Goal: Task Accomplishment & Management: Complete application form

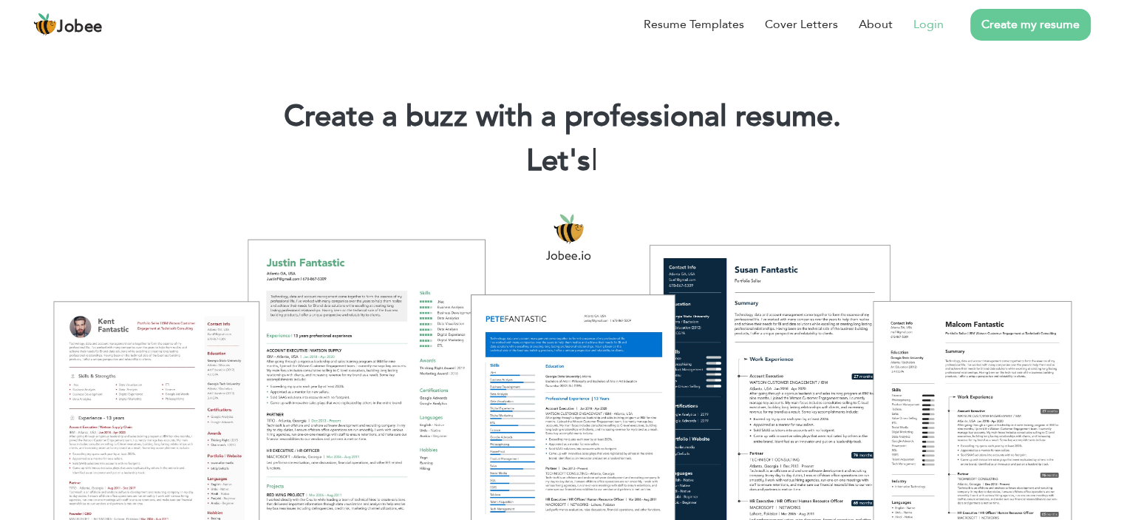
click at [933, 31] on link "Login" at bounding box center [929, 25] width 30 height 18
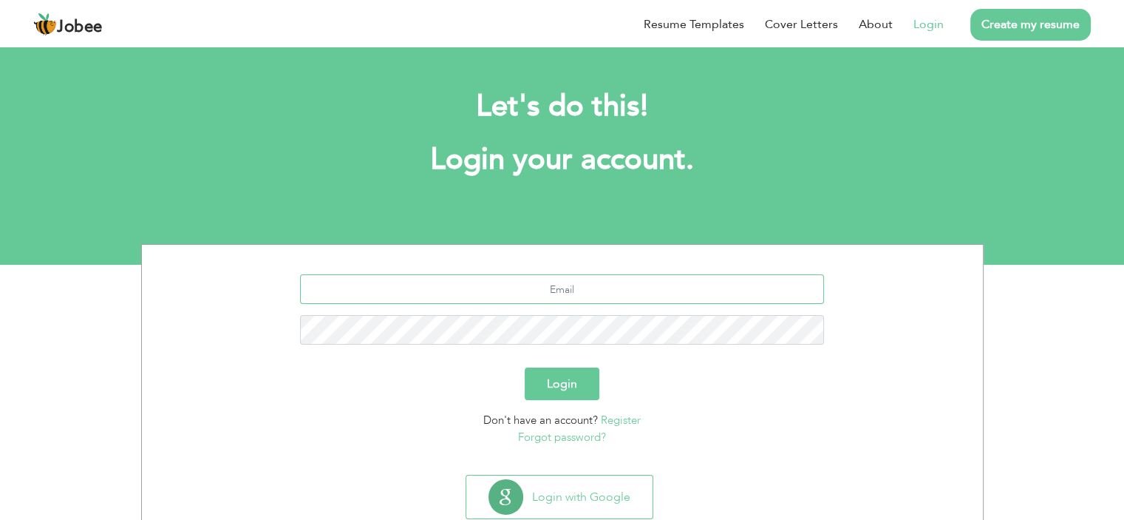
click at [567, 288] on input "text" at bounding box center [562, 289] width 524 height 30
type input "[EMAIL_ADDRESS][DOMAIN_NAME]"
click at [565, 373] on button "Login" at bounding box center [562, 383] width 75 height 33
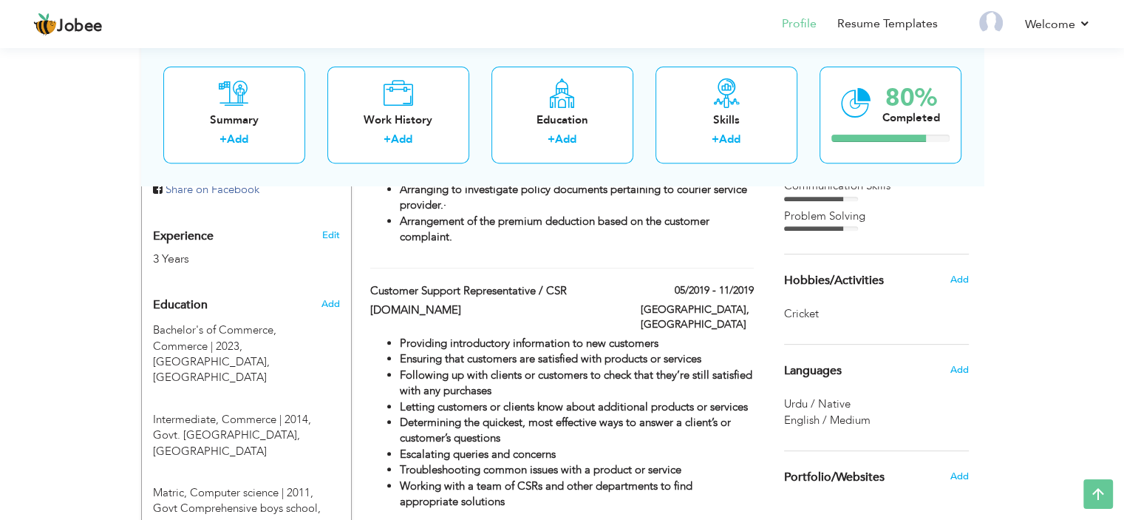
scroll to position [540, 0]
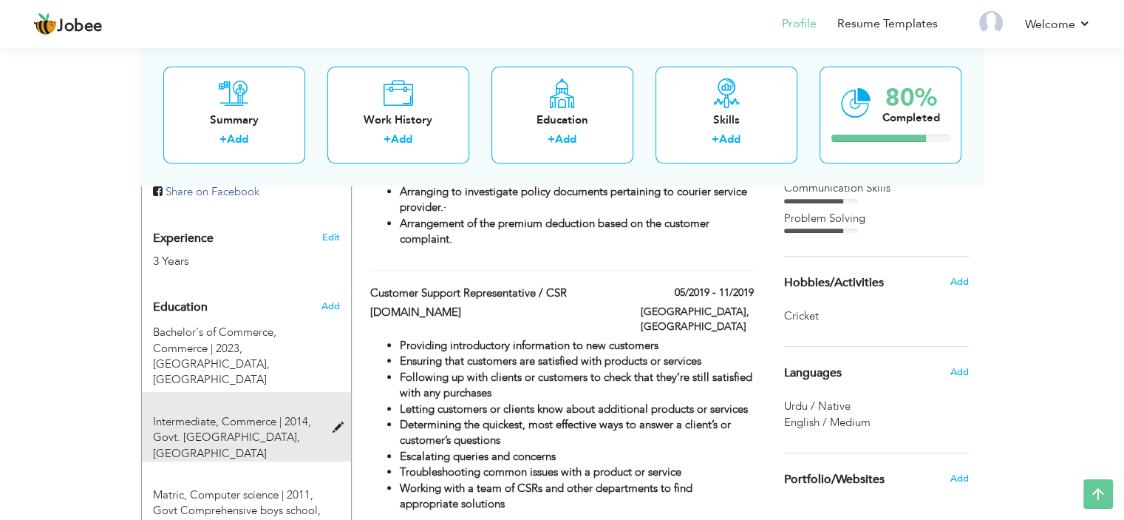
click at [333, 422] on span at bounding box center [341, 427] width 18 height 11
type input "Intermediate"
type input "Commerce"
type input "2014"
type input "Govt. [GEOGRAPHIC_DATA]"
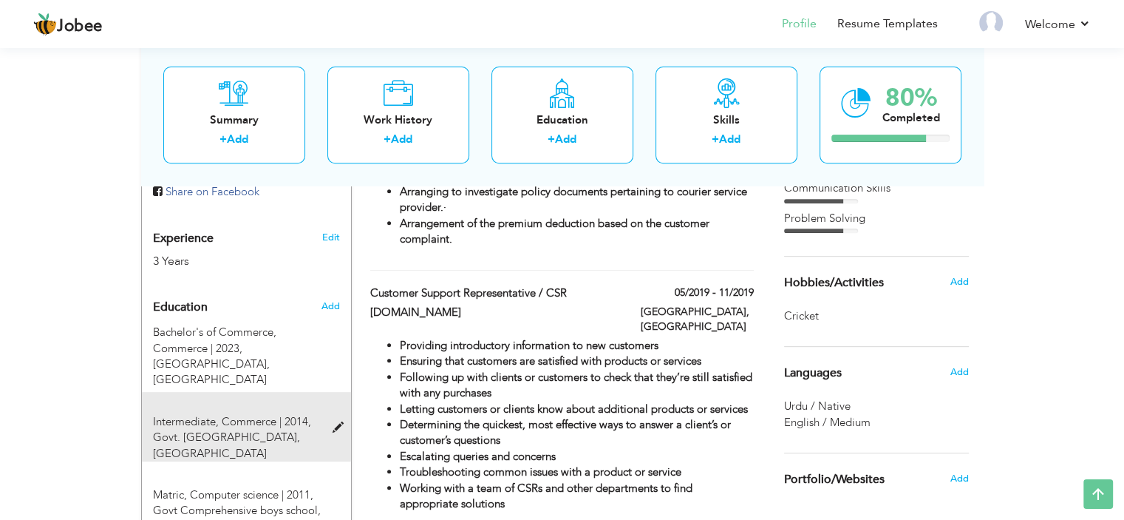
type input "56"
radio input "true"
type input "[GEOGRAPHIC_DATA]"
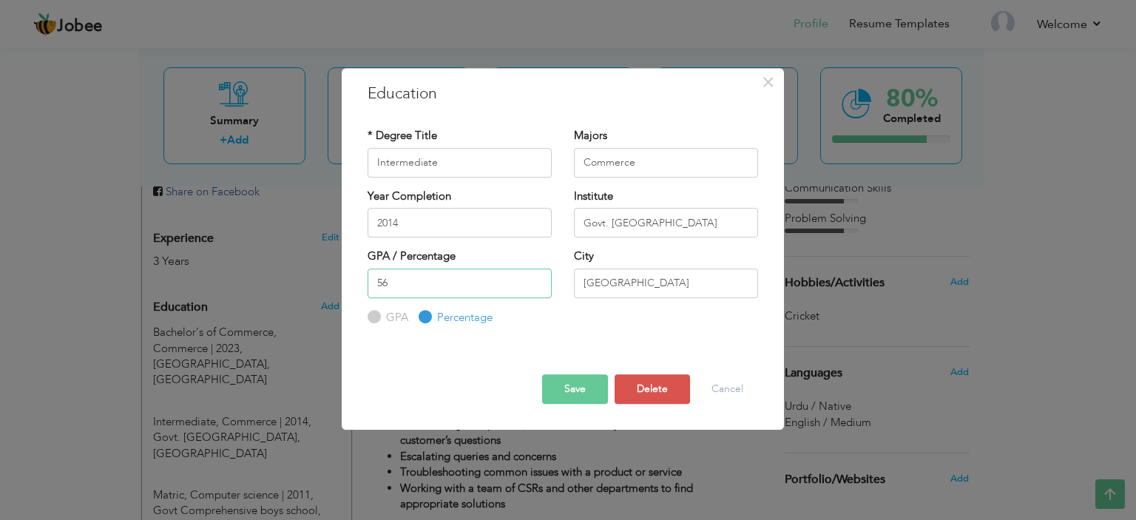
click at [415, 286] on input "56" at bounding box center [459, 283] width 184 height 30
click at [580, 394] on button "Save" at bounding box center [575, 389] width 66 height 30
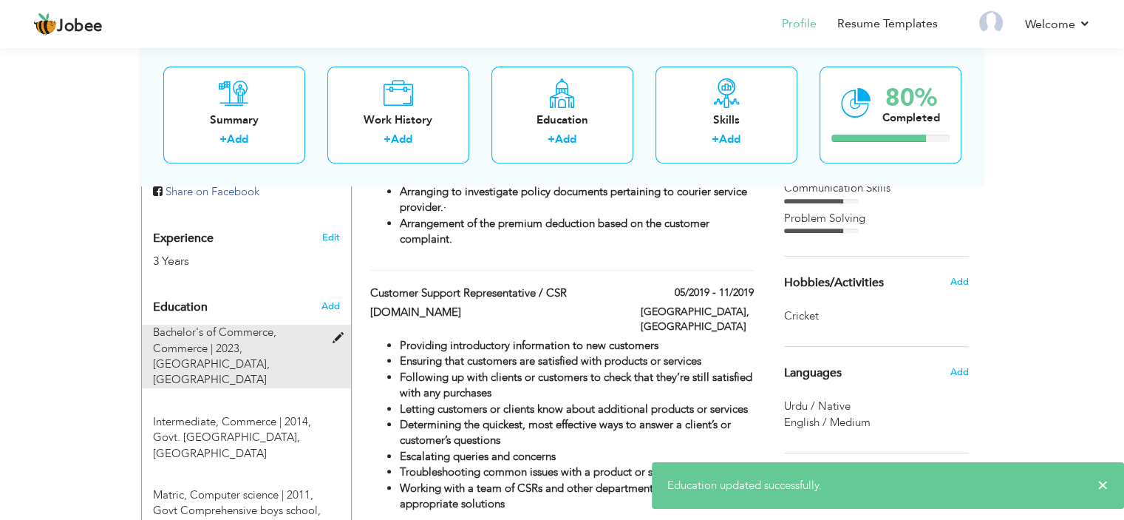
click at [270, 356] on span "Karachi University, Karachi" at bounding box center [211, 371] width 117 height 30
type input "Bachelor's of Commerce"
type input "2023"
type input "[GEOGRAPHIC_DATA]"
radio input "true"
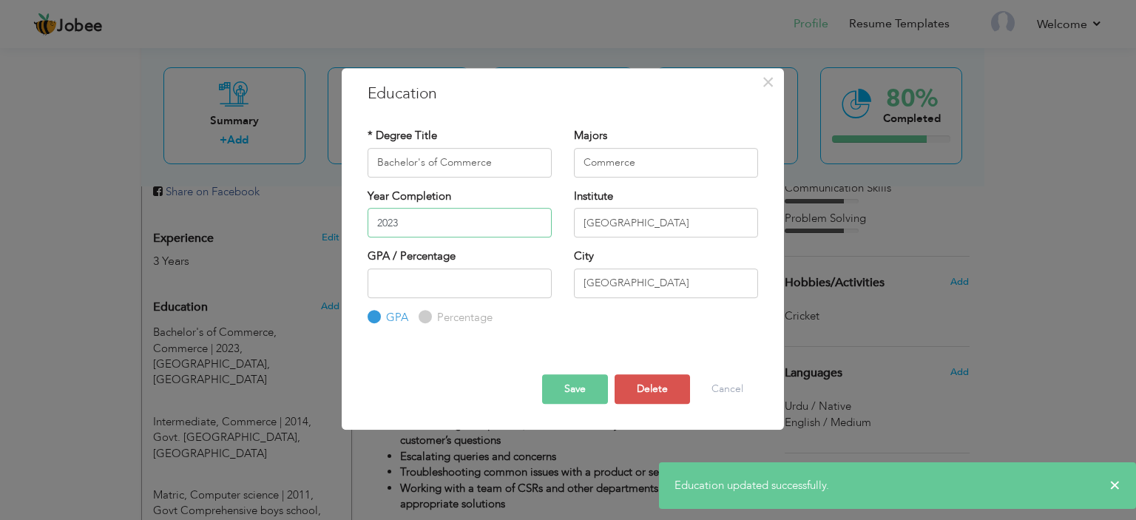
click at [421, 227] on input "2023" at bounding box center [459, 223] width 184 height 30
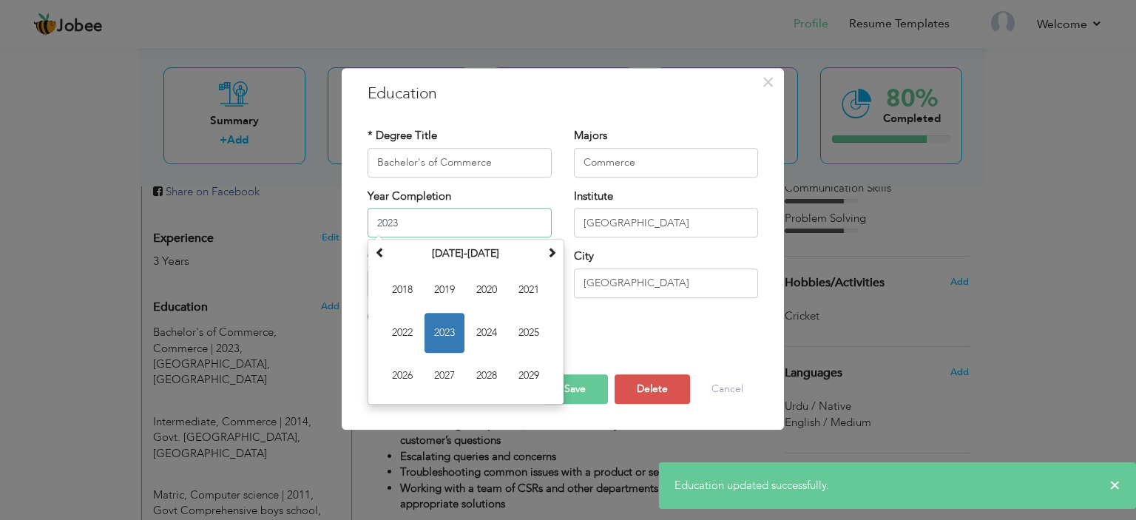
click at [421, 227] on input "2023" at bounding box center [459, 223] width 184 height 30
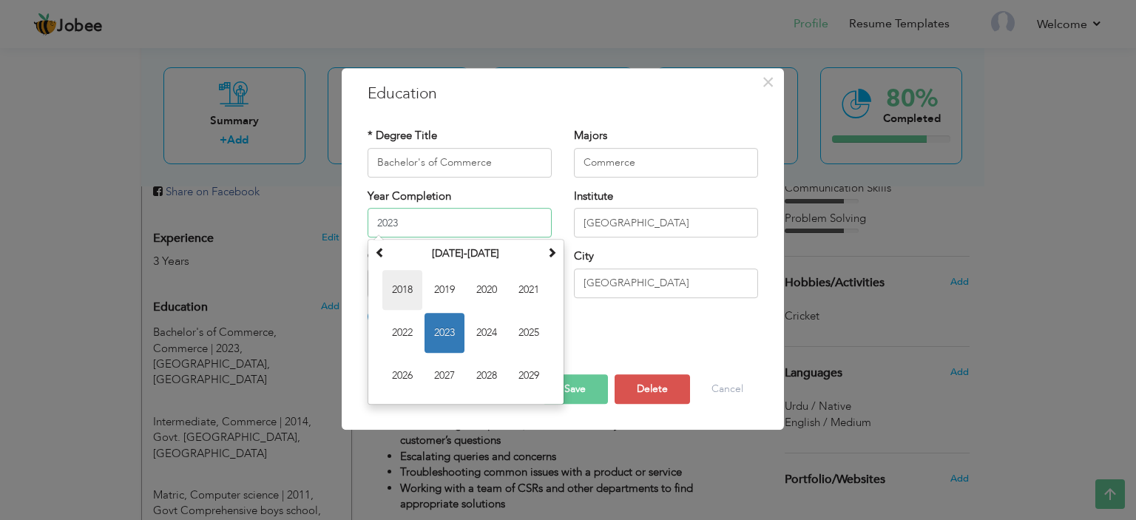
click at [403, 290] on span "2018" at bounding box center [402, 290] width 40 height 40
type input "2018"
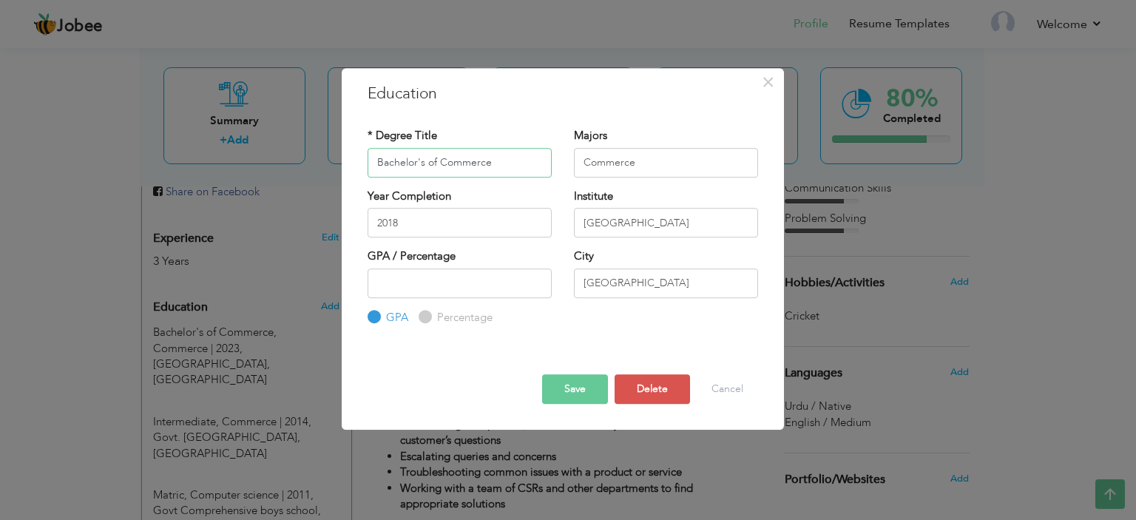
click at [448, 172] on input "Bachelor's of Commerce" at bounding box center [459, 163] width 184 height 30
click at [444, 159] on input "Bachelor's of Commerce" at bounding box center [459, 163] width 184 height 30
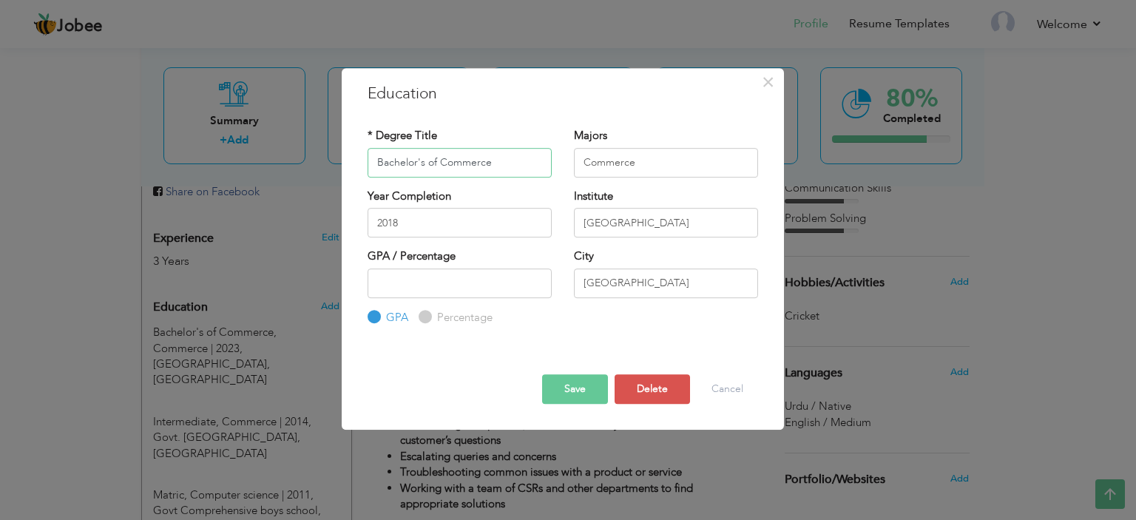
click at [444, 159] on input "Bachelor's of Commerce" at bounding box center [459, 163] width 184 height 30
click at [734, 382] on button "Cancel" at bounding box center [726, 389] width 61 height 30
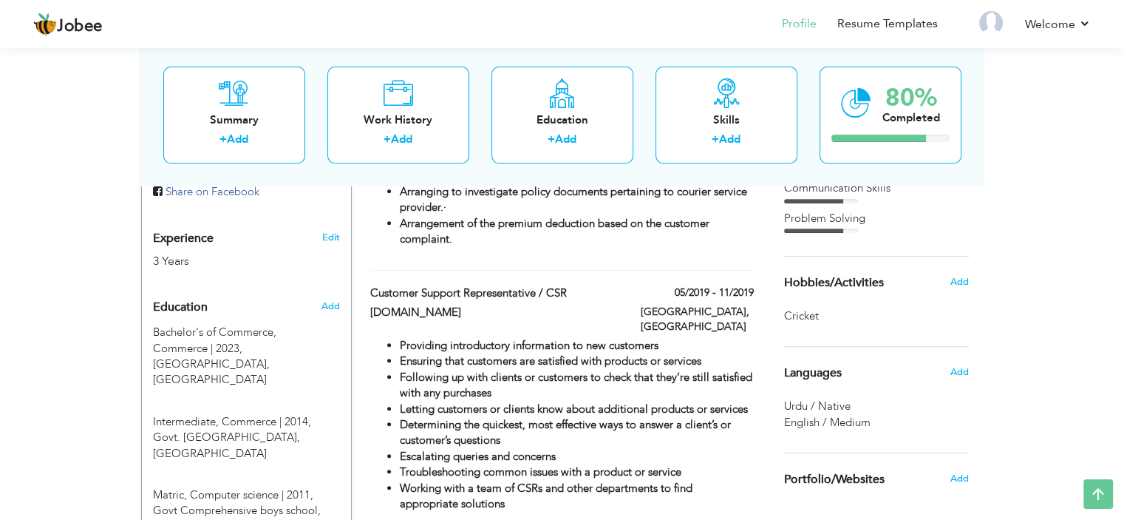
click at [0, 315] on div "View Resume Export PDF Profile Summary Public Link Experience Education Awards …" at bounding box center [562, 487] width 1124 height 1966
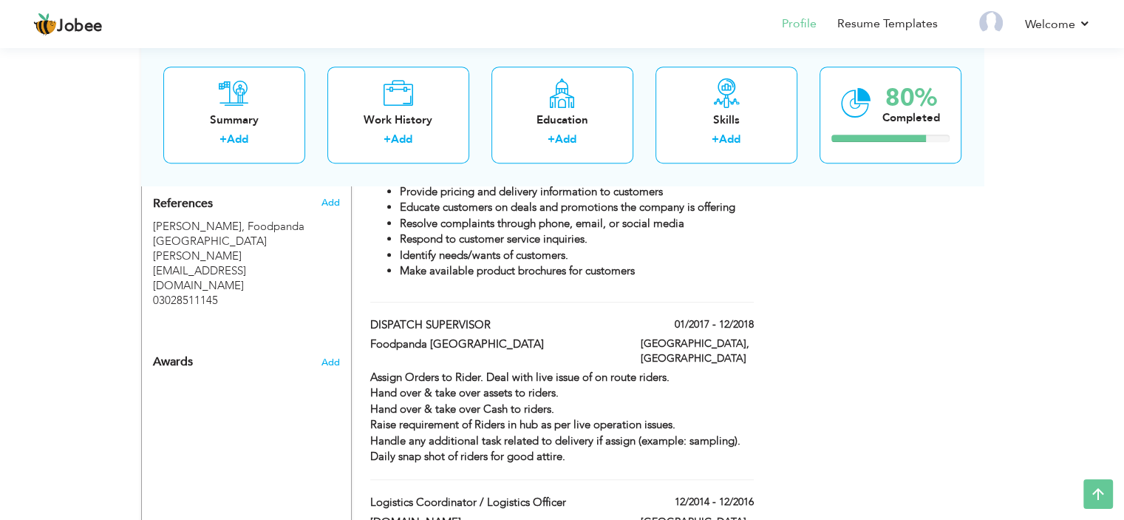
scroll to position [0, 0]
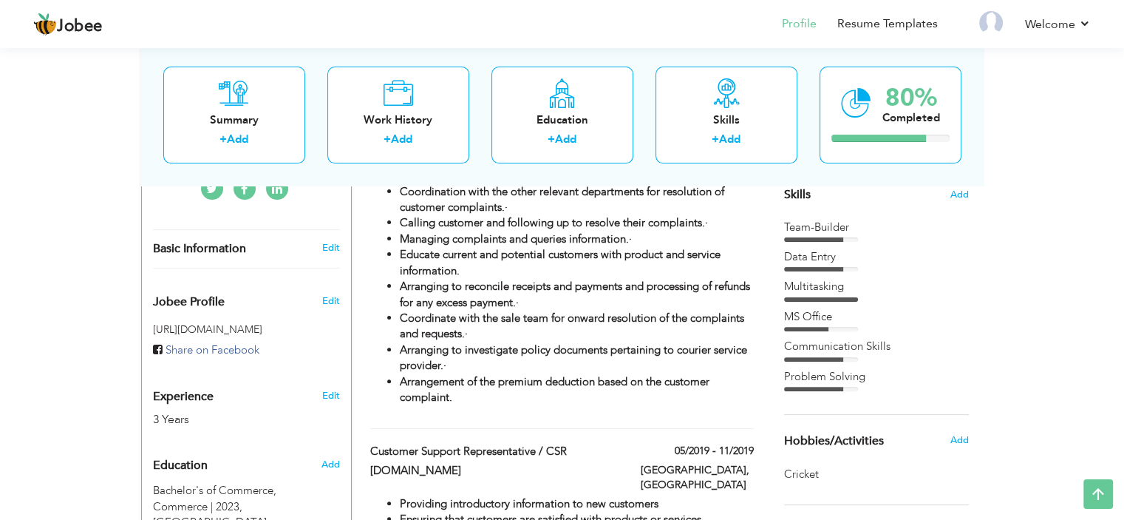
scroll to position [384, 0]
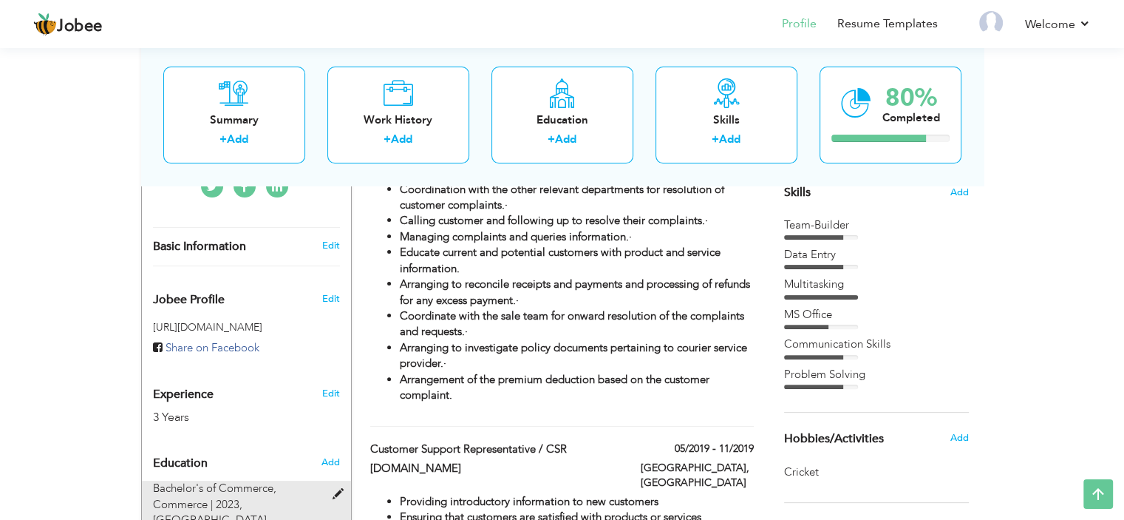
click at [282, 481] on div "Bachelor's of Commerce, Commerce | 2023, Karachi University, Karachi" at bounding box center [237, 513] width 191 height 64
type input "Bachelor's of Commerce"
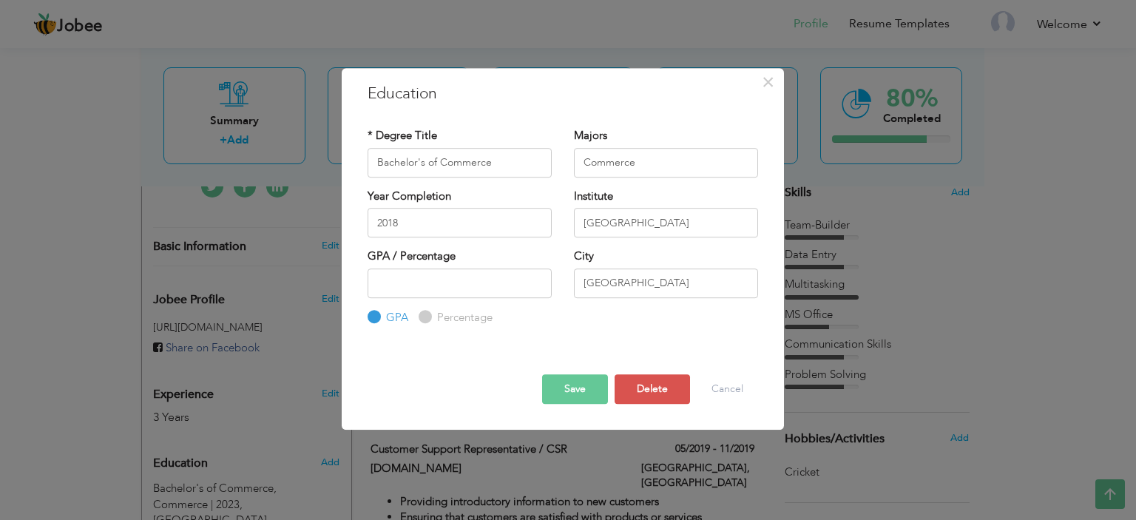
click at [0, 401] on div "× Education * Degree Title Bachelor's of Commerce Majors Commerce" at bounding box center [568, 260] width 1136 height 520
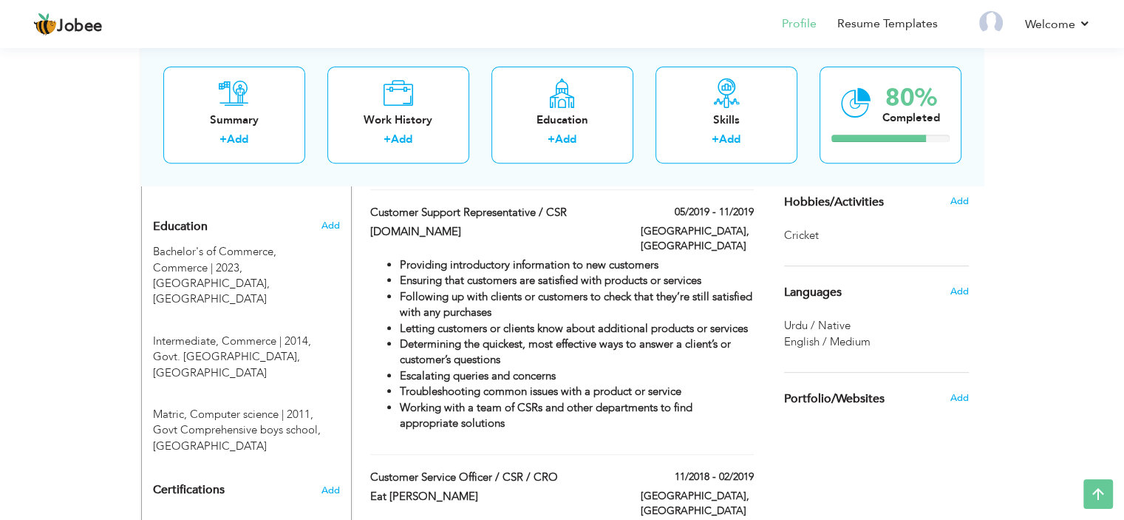
scroll to position [591, 0]
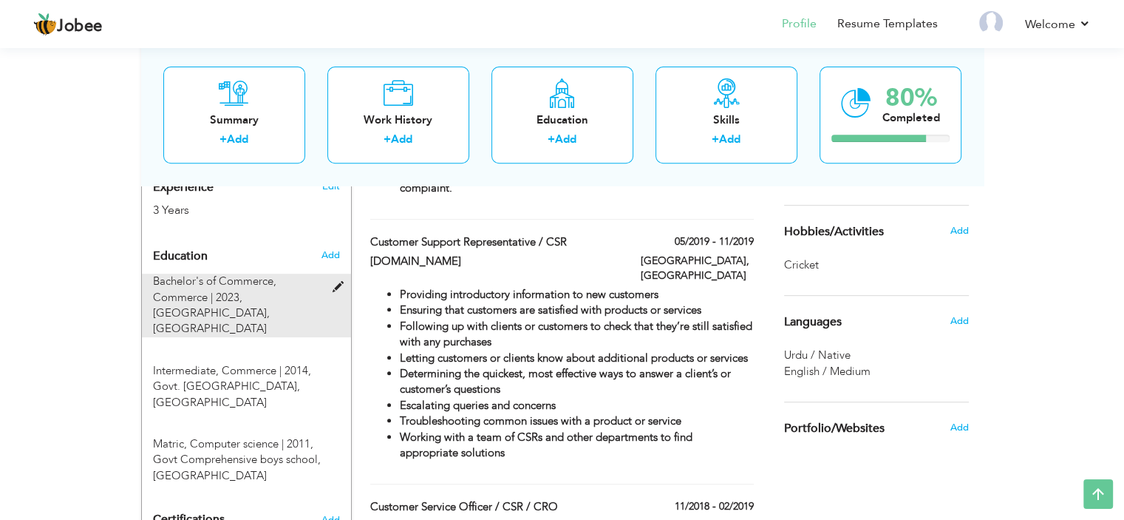
click at [285, 274] on div "Bachelor's of Commerce, Commerce | 2023, Karachi University, Karachi" at bounding box center [237, 306] width 191 height 64
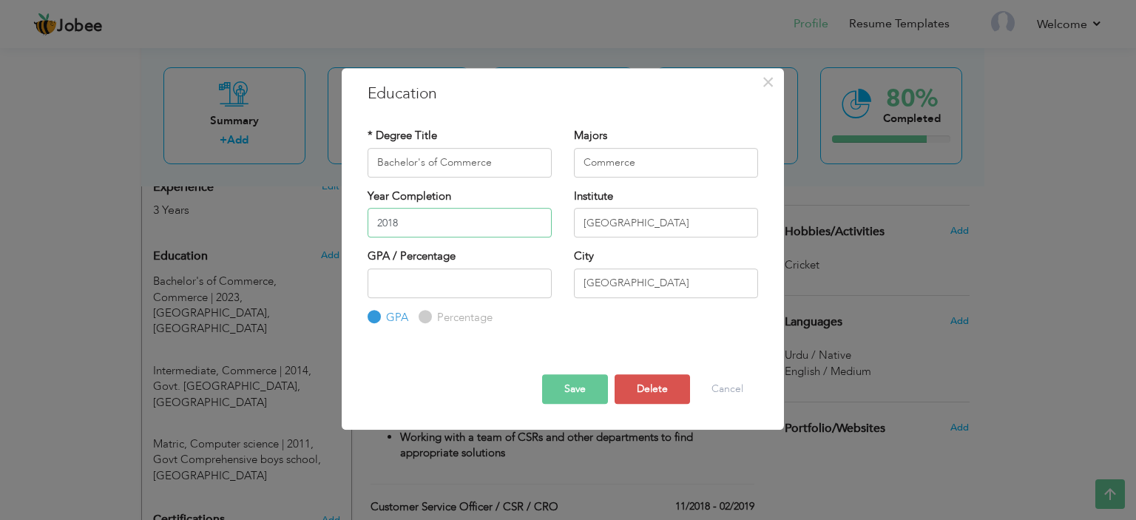
click at [432, 225] on input "2018" at bounding box center [459, 223] width 184 height 30
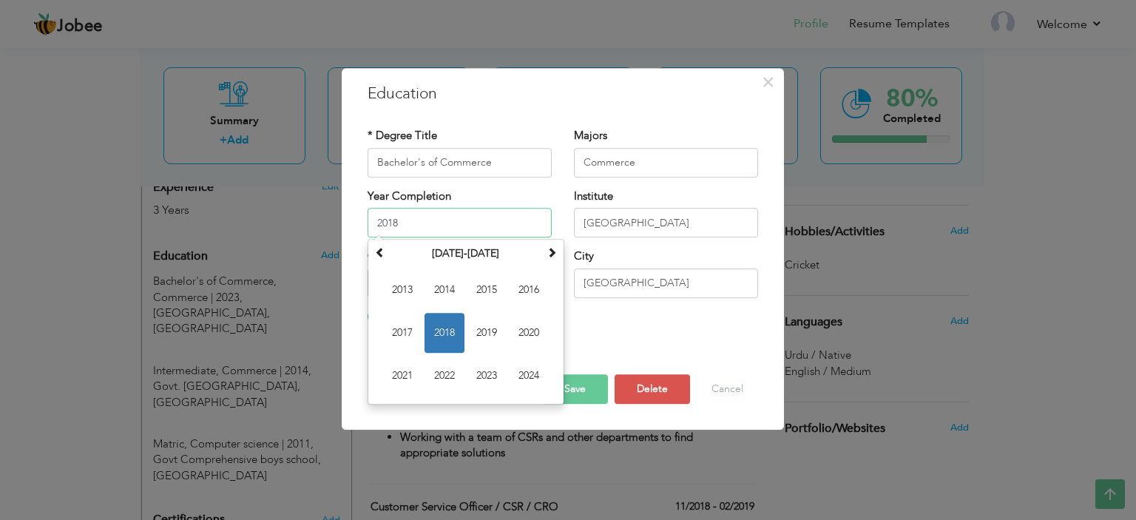
click at [432, 225] on input "2018" at bounding box center [459, 223] width 184 height 30
click at [512, 289] on span "2016" at bounding box center [529, 290] width 40 height 40
type input "2016"
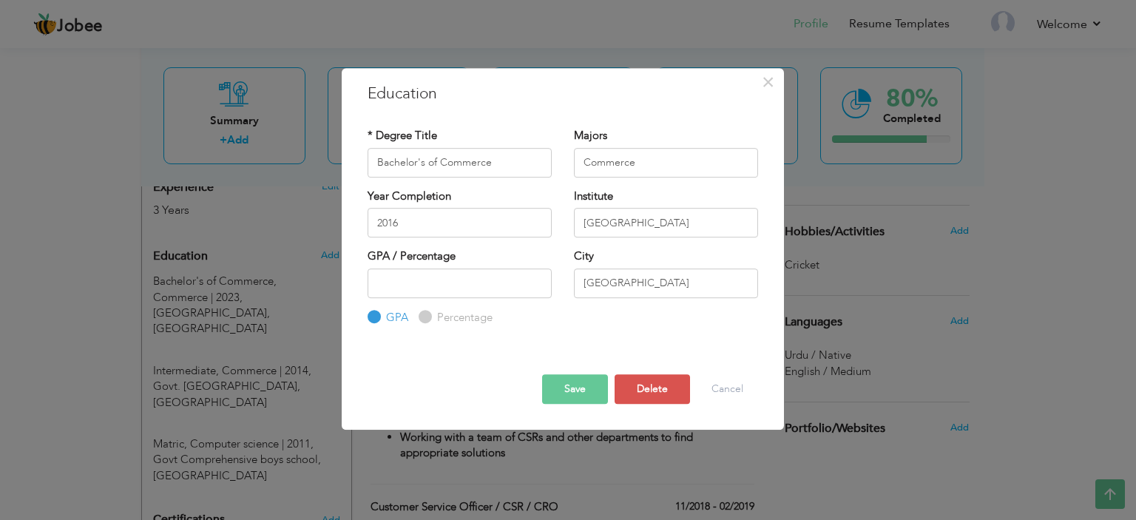
click at [581, 390] on button "Save" at bounding box center [575, 389] width 66 height 30
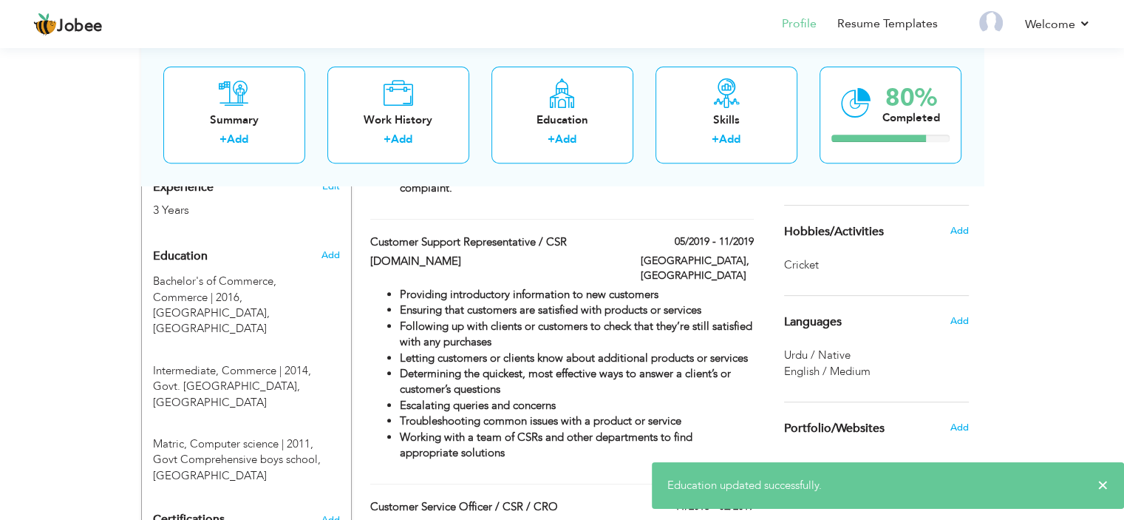
click at [0, 381] on div "View Resume Export PDF Profile Summary Public Link Experience Education Awards …" at bounding box center [562, 436] width 1124 height 1966
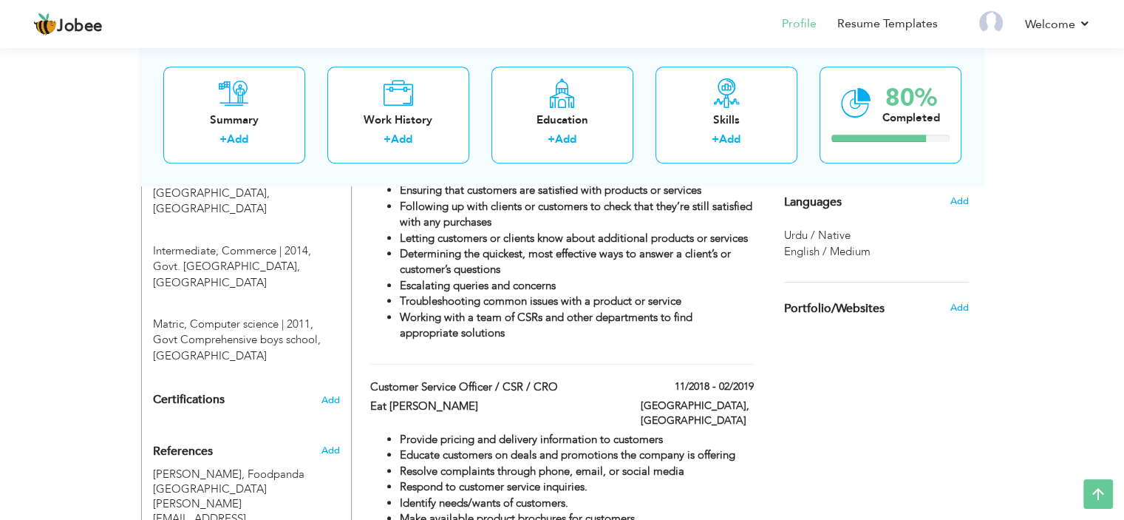
scroll to position [710, 0]
click at [958, 311] on span "Add" at bounding box center [958, 308] width 19 height 13
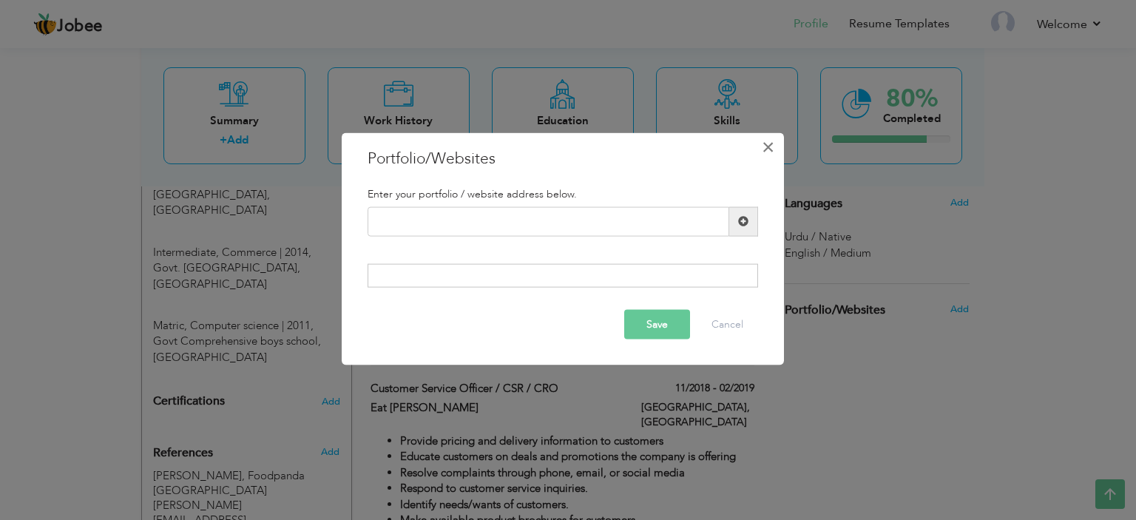
drag, startPoint x: 775, startPoint y: 162, endPoint x: 770, endPoint y: 135, distance: 27.8
click at [770, 135] on div "× Portfolio/Websites Enter your portfolio / website address below. Save Cancel" at bounding box center [563, 248] width 442 height 233
click at [770, 135] on span "×" at bounding box center [767, 146] width 13 height 27
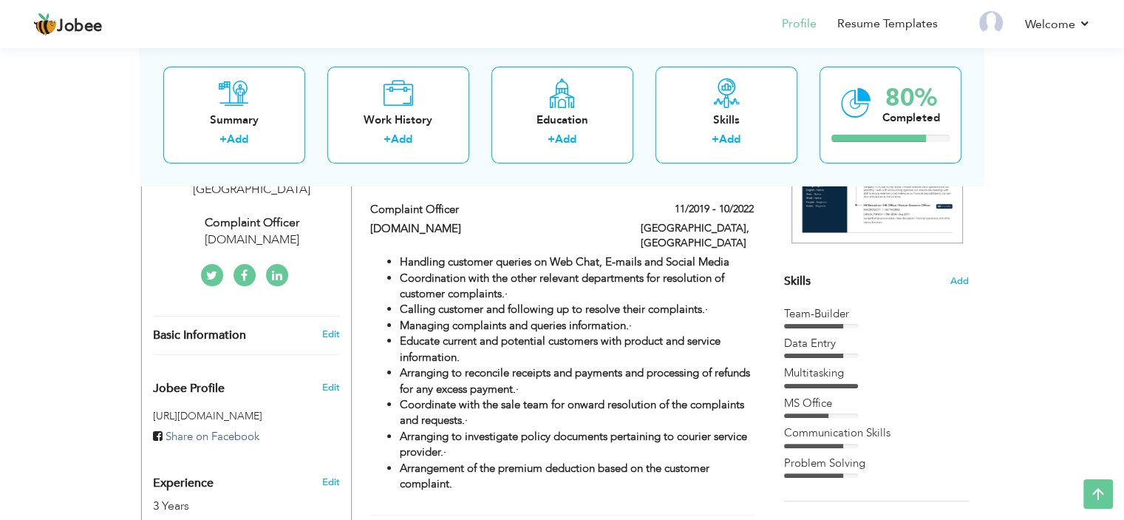
scroll to position [266, 0]
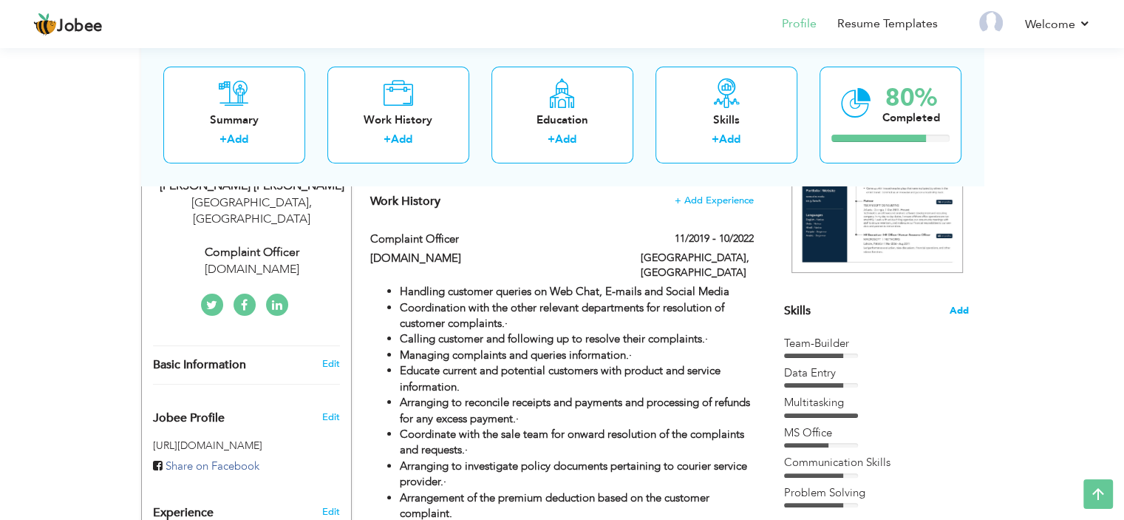
click at [966, 313] on span "Add" at bounding box center [959, 311] width 19 height 14
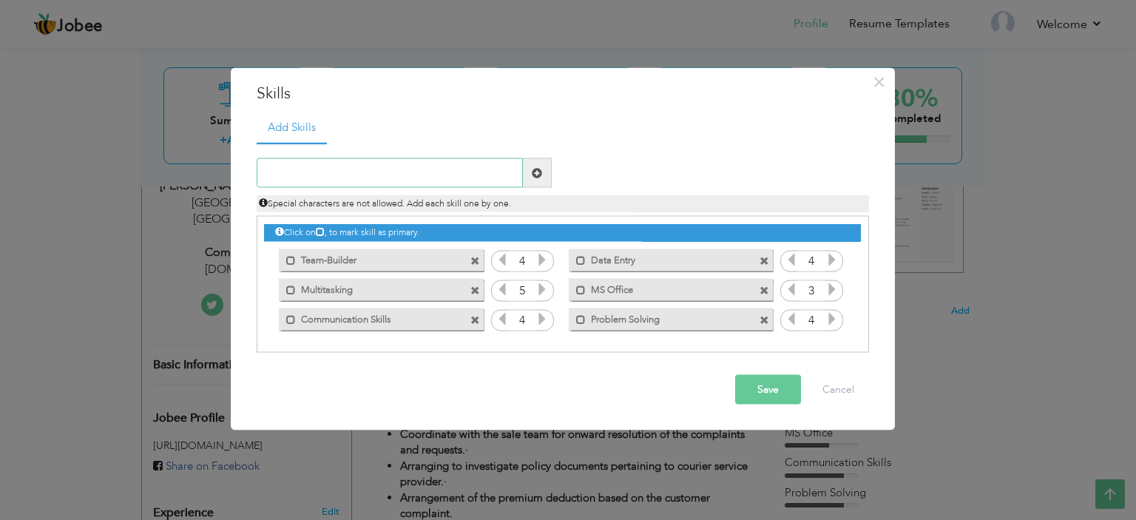
type input "s"
type input "crm"
click at [538, 177] on span at bounding box center [537, 172] width 10 height 10
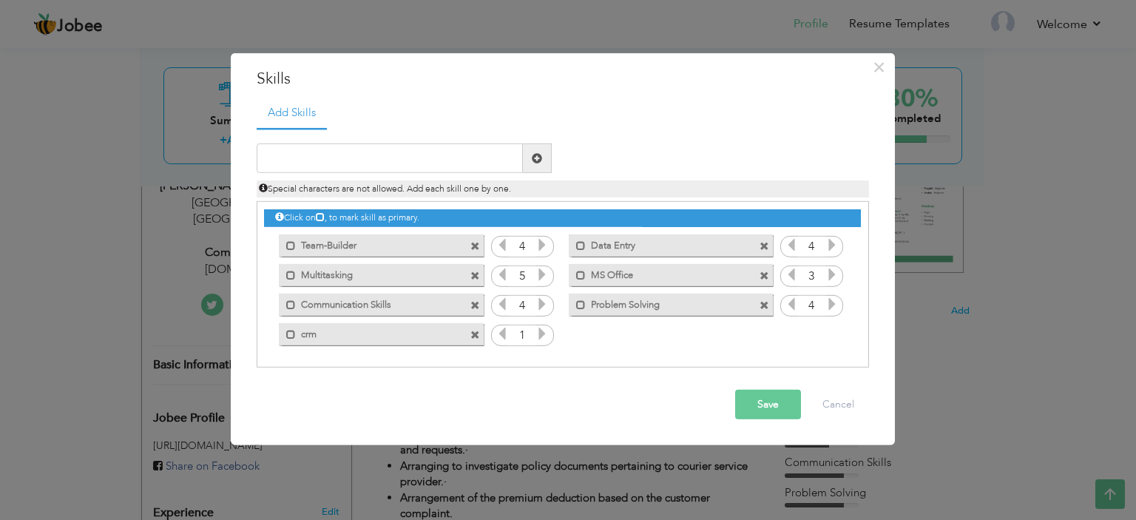
click at [479, 334] on span at bounding box center [476, 330] width 13 height 16
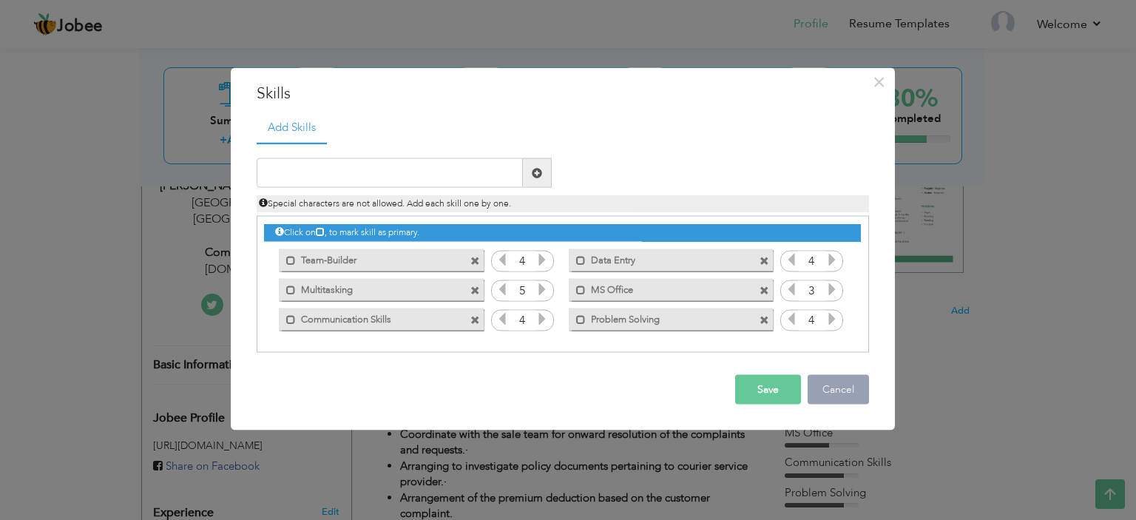
click at [840, 392] on button "Cancel" at bounding box center [837, 390] width 61 height 30
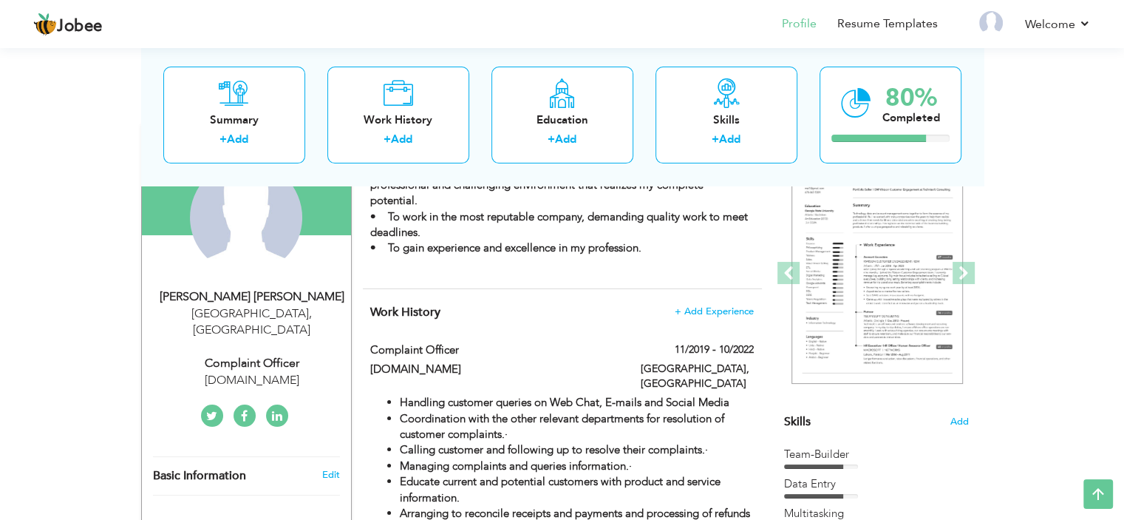
scroll to position [0, 0]
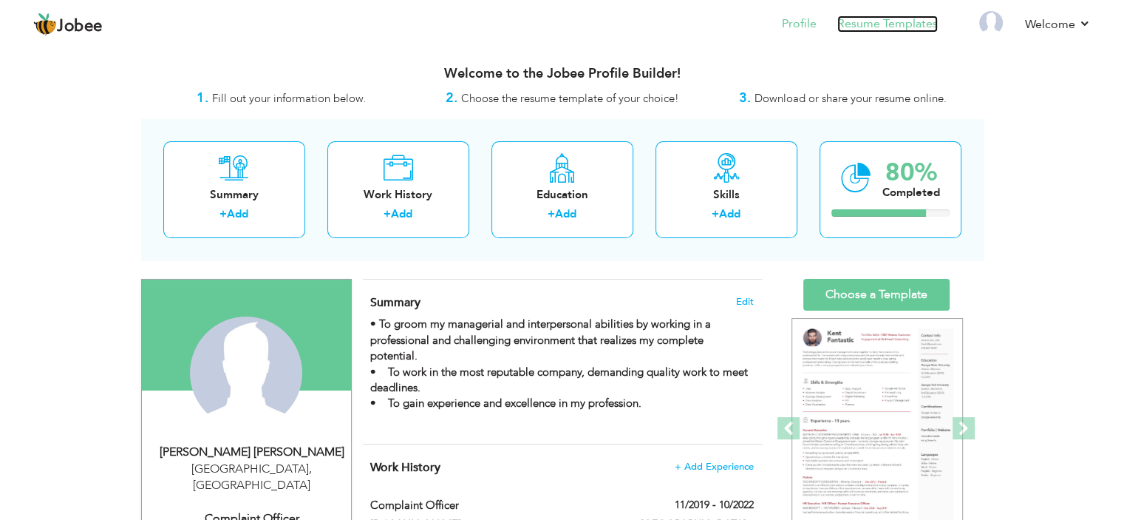
click at [895, 24] on link "Resume Templates" at bounding box center [888, 24] width 101 height 17
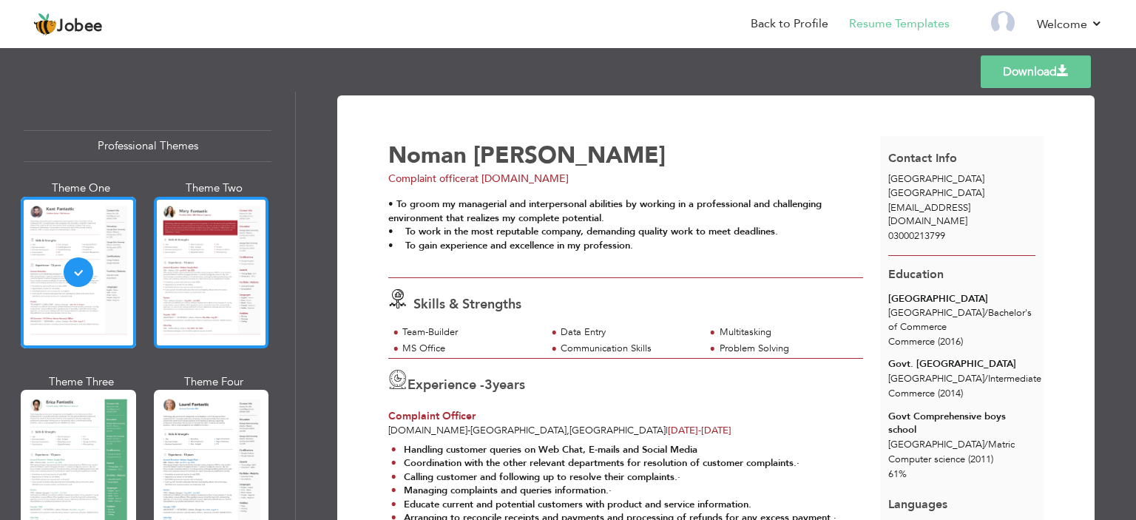
click at [234, 231] on div at bounding box center [211, 273] width 115 height 152
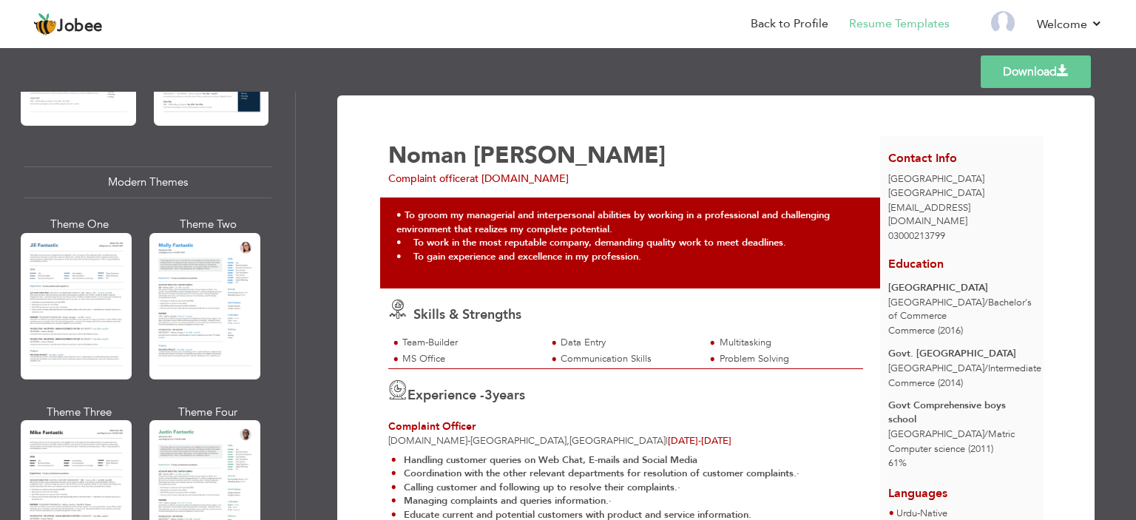
scroll to position [612, 0]
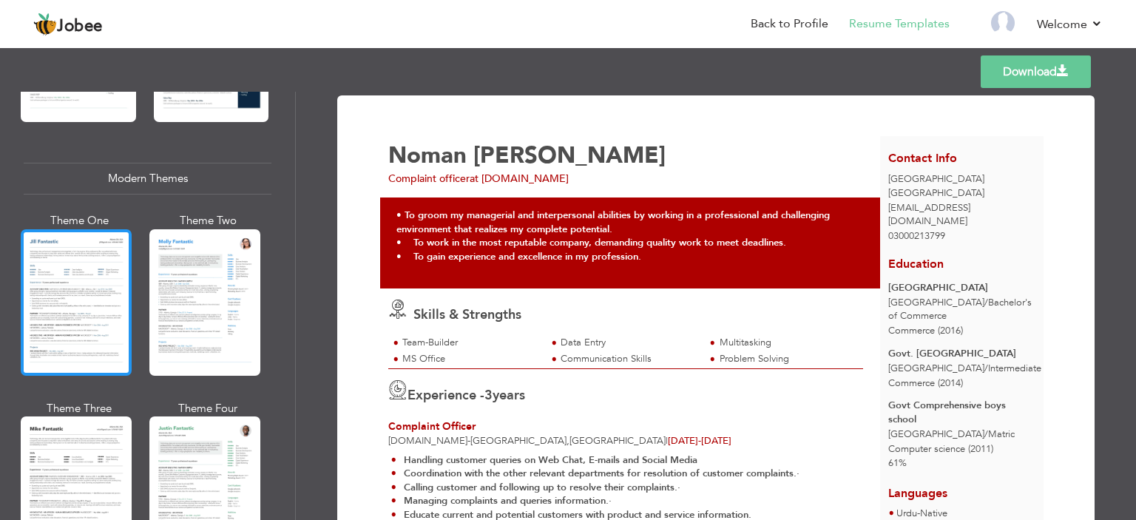
click at [89, 251] on div at bounding box center [76, 302] width 111 height 146
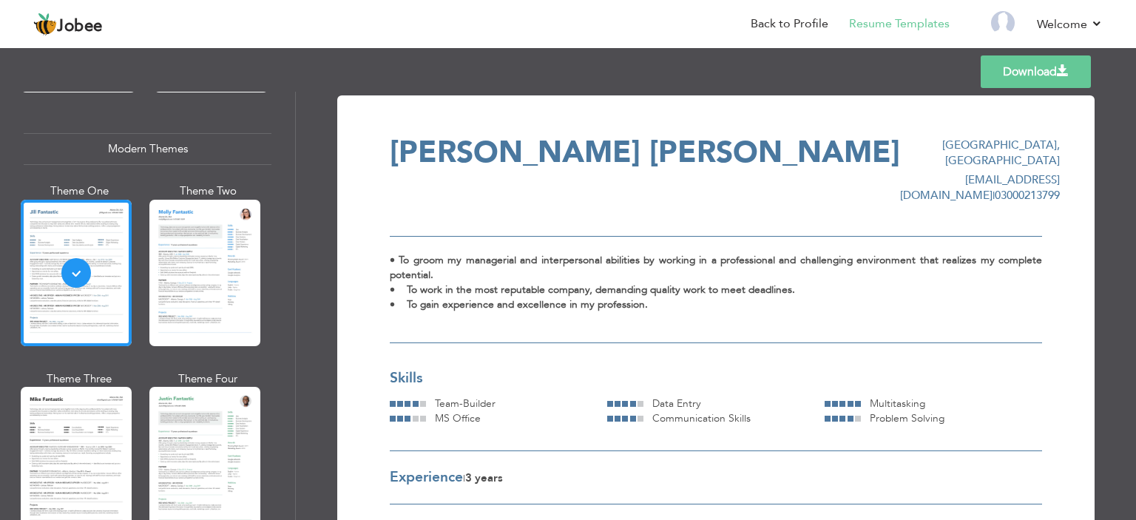
scroll to position [671, 0]
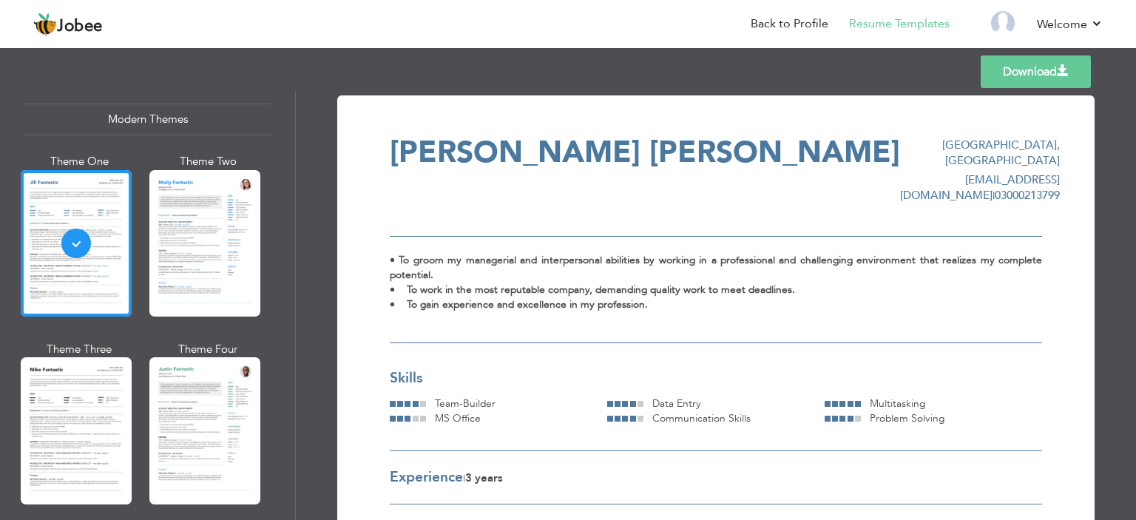
click at [461, 299] on div "• To groom my managerial and interpersonal abilities by working in a profession…" at bounding box center [716, 289] width 652 height 107
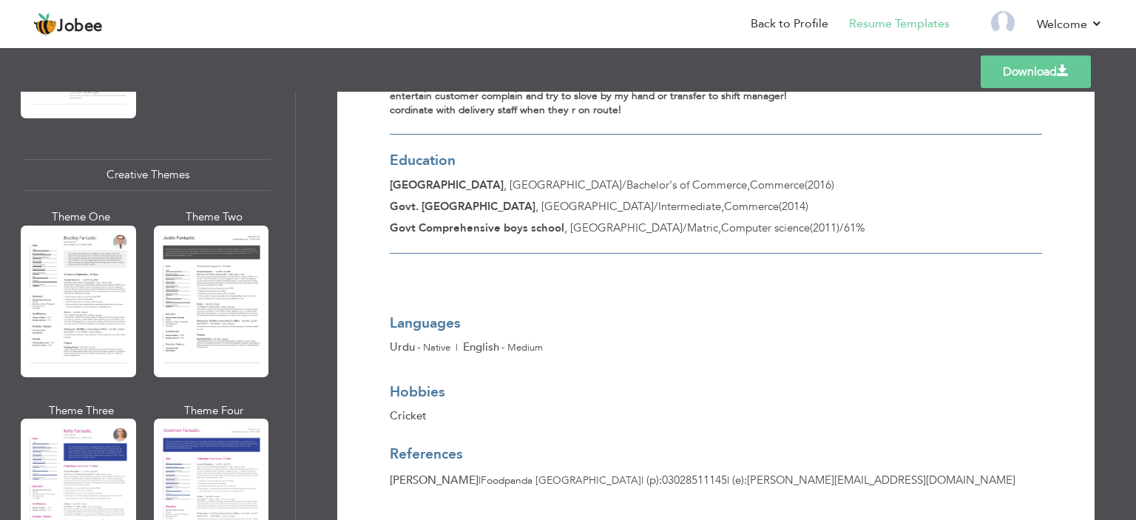
scroll to position [1717, 0]
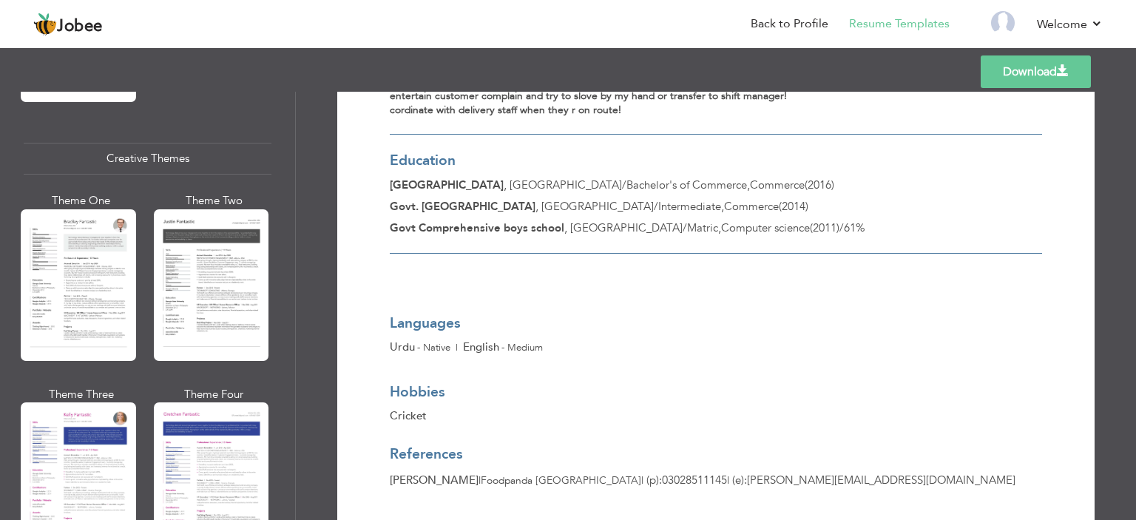
click at [1045, 86] on link "Download" at bounding box center [1035, 71] width 110 height 33
